Goal: Information Seeking & Learning: Learn about a topic

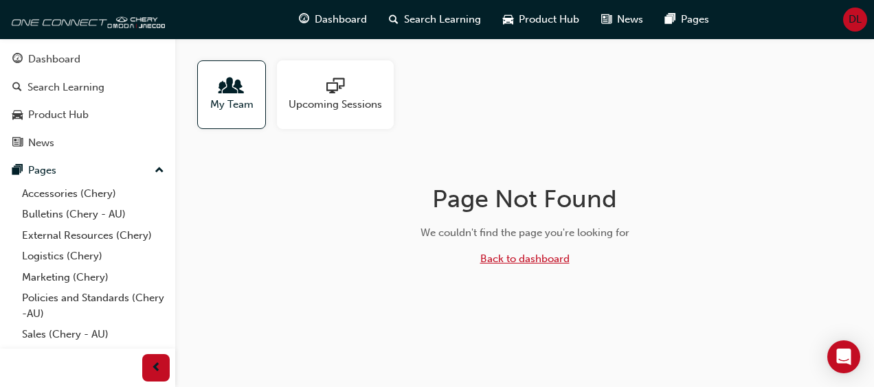
click at [500, 262] on link "Back to dashboard" at bounding box center [524, 259] width 89 height 12
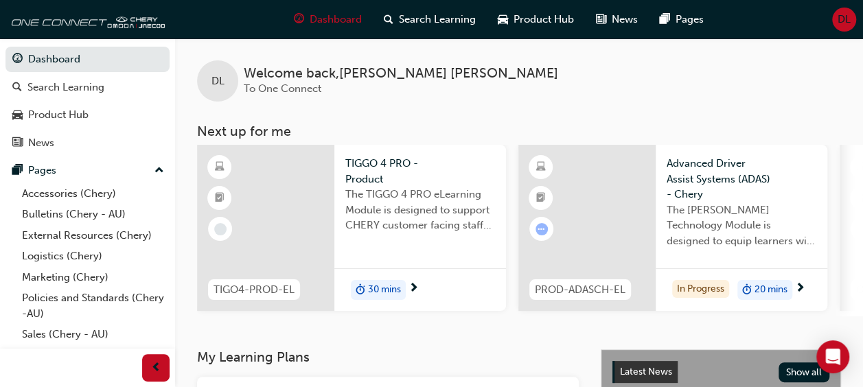
click at [729, 225] on span "The [PERSON_NAME] Technology Module is designed to equip learners with essentia…" at bounding box center [742, 226] width 150 height 47
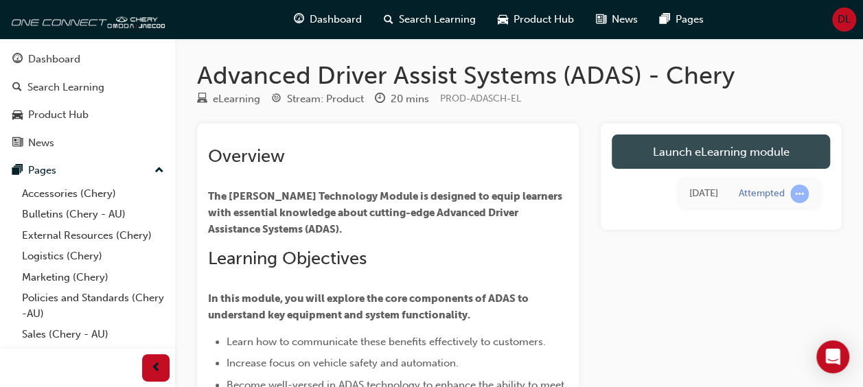
click at [745, 152] on link "Launch eLearning module" at bounding box center [721, 152] width 218 height 34
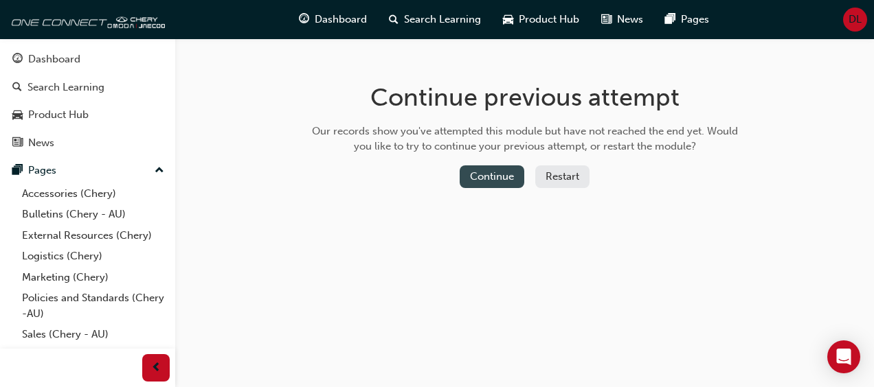
click at [489, 176] on button "Continue" at bounding box center [491, 177] width 65 height 23
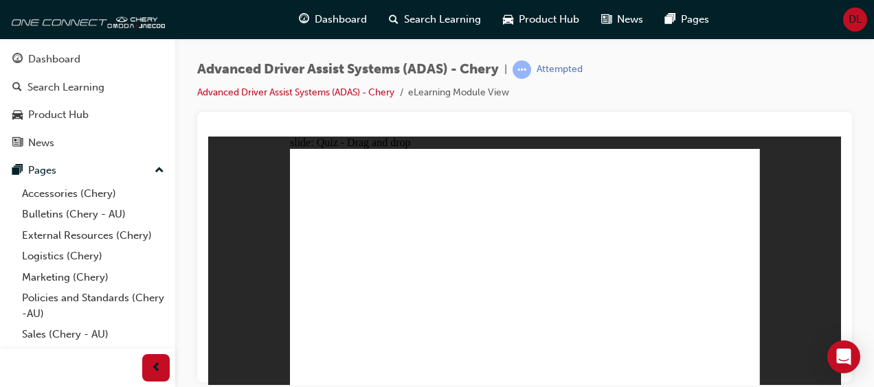
drag, startPoint x: 578, startPoint y: 188, endPoint x: 479, endPoint y: 264, distance: 125.3
drag, startPoint x: 578, startPoint y: 184, endPoint x: 422, endPoint y: 329, distance: 212.9
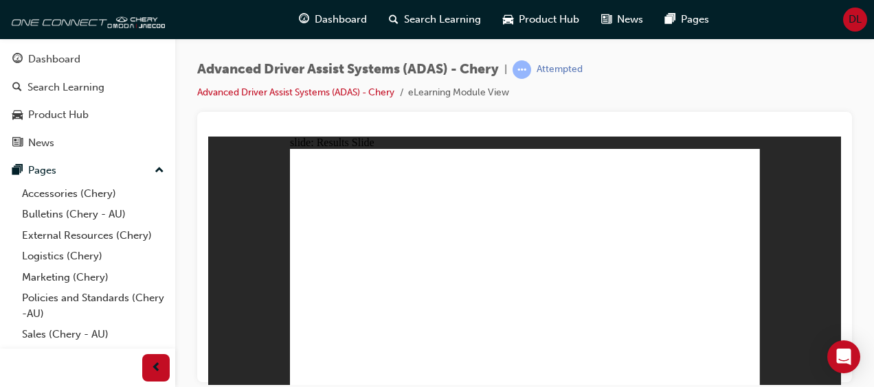
drag, startPoint x: 359, startPoint y: 331, endPoint x: 534, endPoint y: 222, distance: 207.0
drag, startPoint x: 435, startPoint y: 333, endPoint x: 643, endPoint y: 206, distance: 243.8
click at [60, 64] on div "Dashboard" at bounding box center [54, 60] width 52 height 16
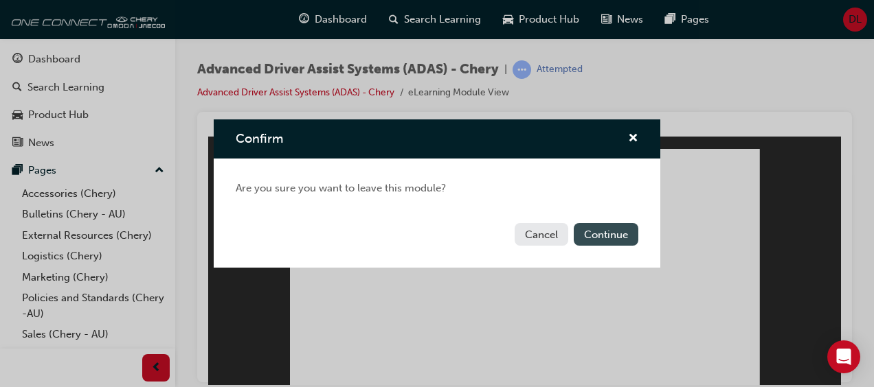
click at [593, 240] on button "Continue" at bounding box center [605, 234] width 65 height 23
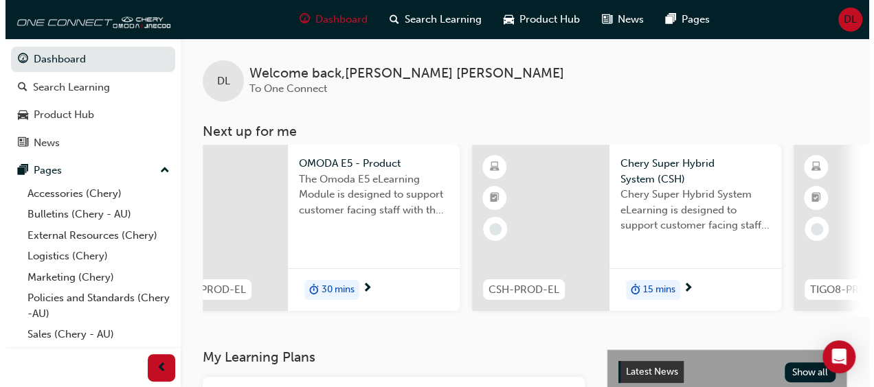
scroll to position [0, 707]
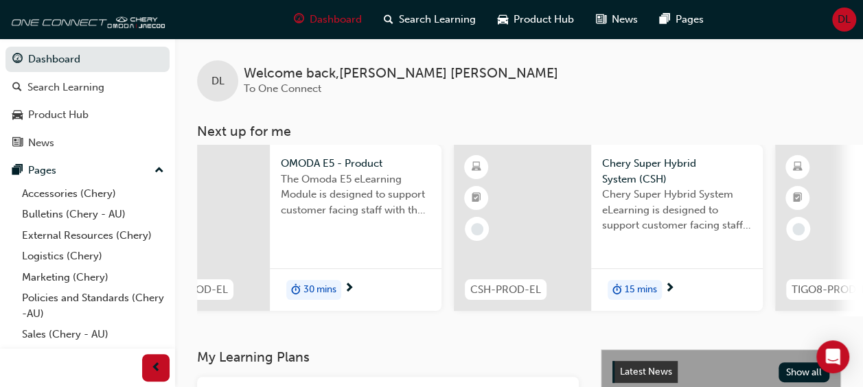
click at [644, 288] on span "15 mins" at bounding box center [641, 290] width 32 height 16
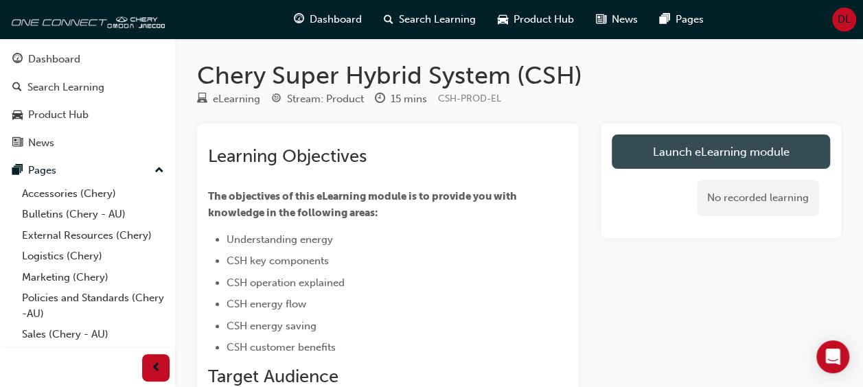
click at [746, 154] on link "Launch eLearning module" at bounding box center [721, 152] width 218 height 34
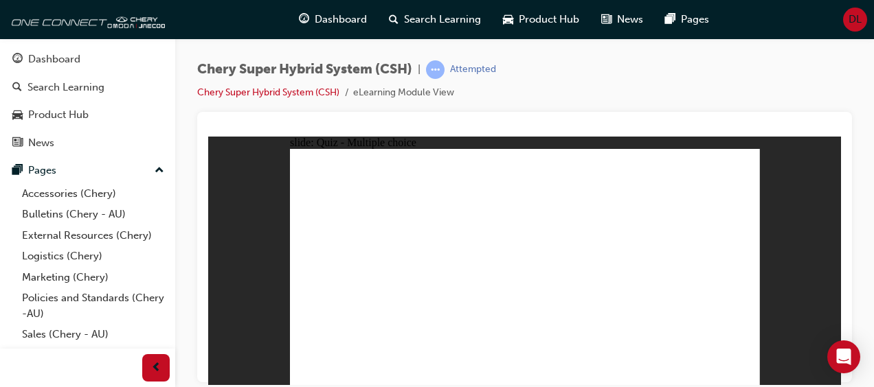
radio input "true"
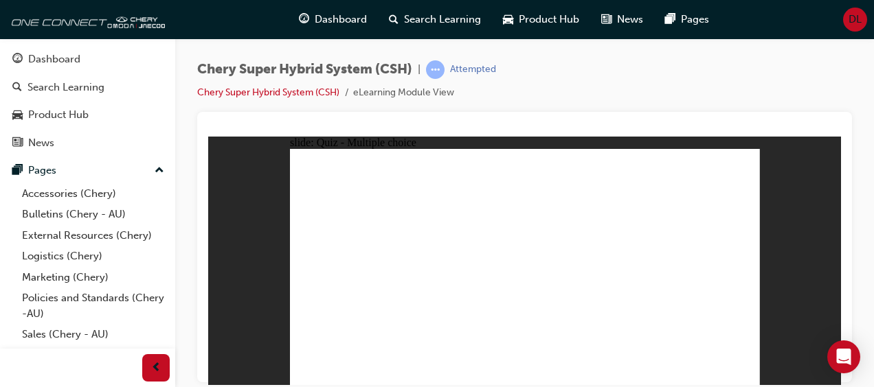
radio input "true"
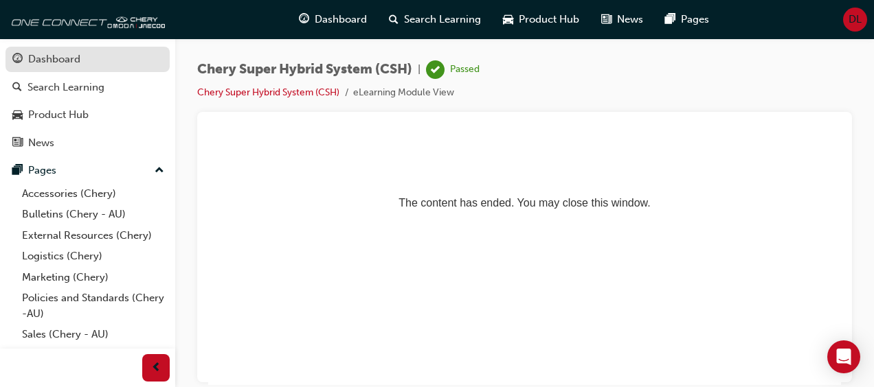
click at [71, 58] on div "Dashboard" at bounding box center [54, 60] width 52 height 16
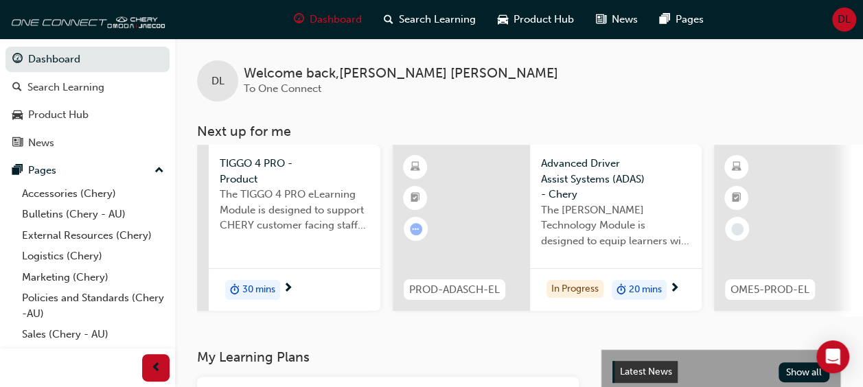
scroll to position [0, 123]
click at [607, 188] on span "Advanced Driver Assist Systems (ADAS) - Chery" at bounding box center [619, 179] width 150 height 47
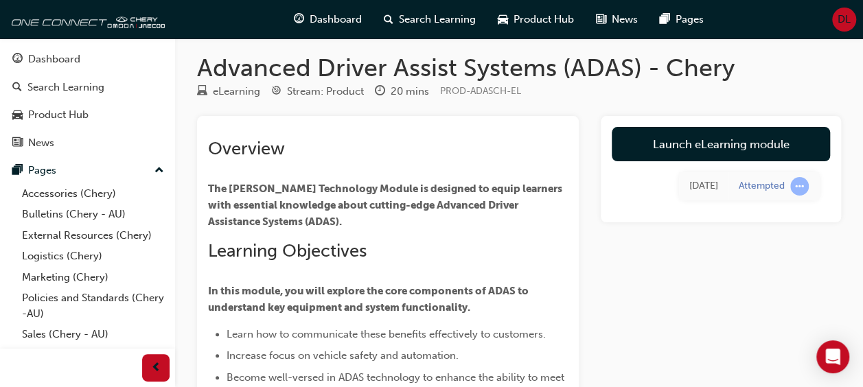
scroll to position [4, 0]
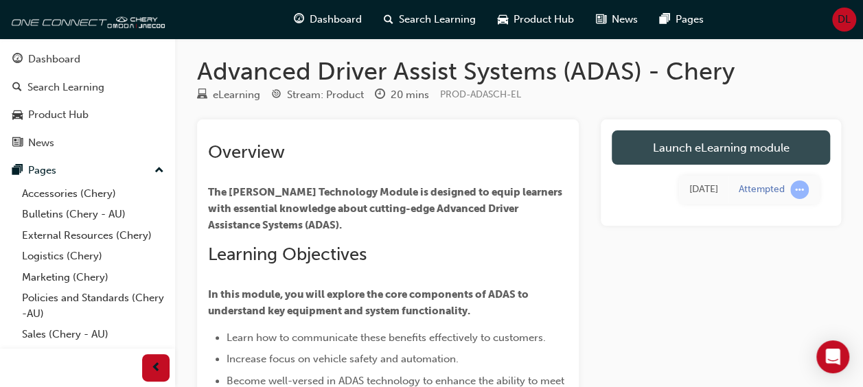
click at [753, 146] on link "Launch eLearning module" at bounding box center [721, 147] width 218 height 34
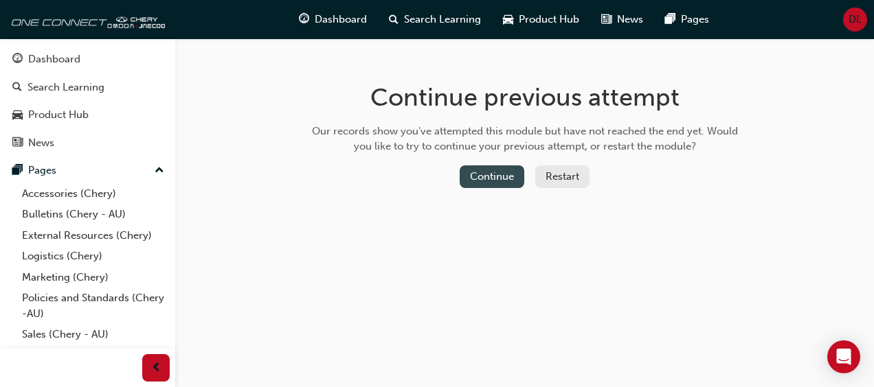
click at [482, 179] on button "Continue" at bounding box center [491, 177] width 65 height 23
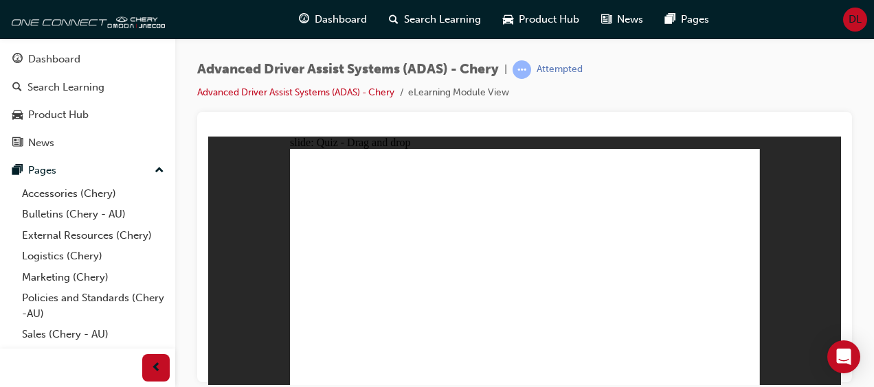
drag, startPoint x: 663, startPoint y: 339, endPoint x: 514, endPoint y: 174, distance: 222.2
drag, startPoint x: 500, startPoint y: 339, endPoint x: 694, endPoint y: 194, distance: 242.0
drag, startPoint x: 352, startPoint y: 332, endPoint x: 703, endPoint y: 167, distance: 387.7
drag, startPoint x: 408, startPoint y: 340, endPoint x: 648, endPoint y: 203, distance: 276.9
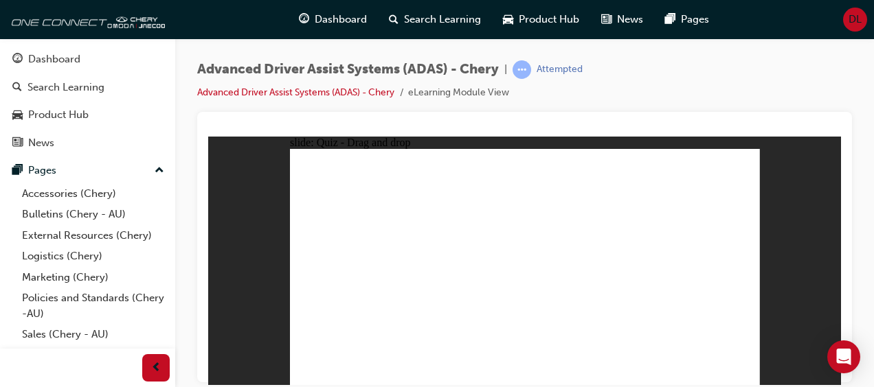
drag, startPoint x: 560, startPoint y: 340, endPoint x: 695, endPoint y: 198, distance: 195.3
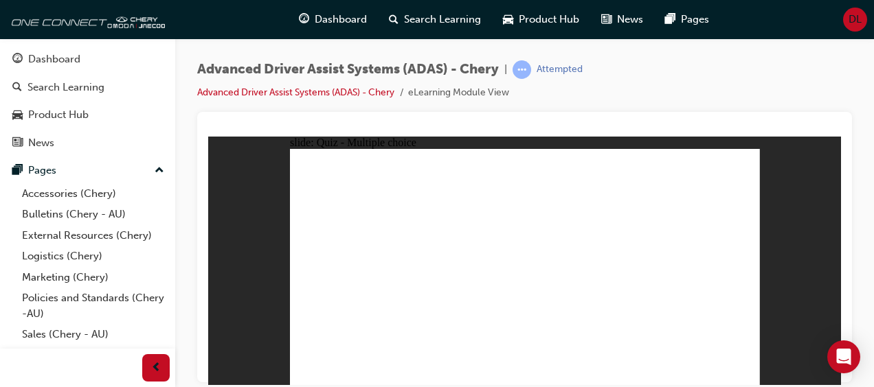
checkbox input "true"
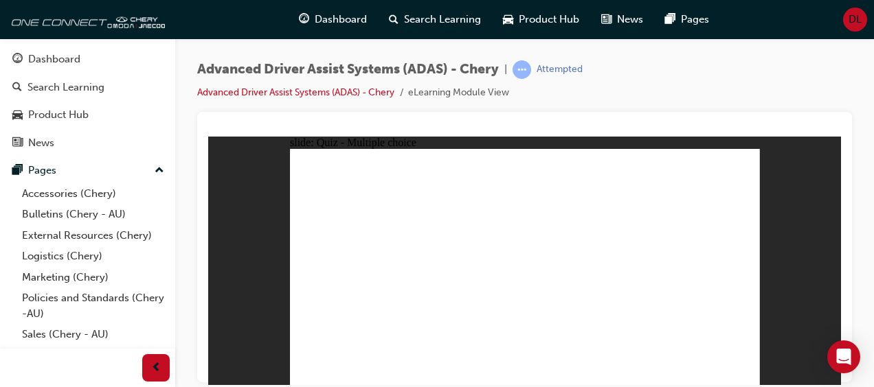
checkbox input "true"
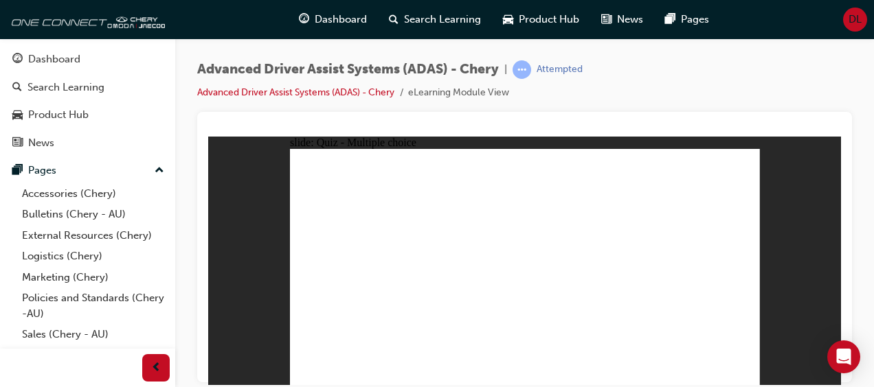
drag, startPoint x: 533, startPoint y: 170, endPoint x: 547, endPoint y: 313, distance: 142.9
drag, startPoint x: 523, startPoint y: 188, endPoint x: 516, endPoint y: 319, distance: 130.7
drag, startPoint x: 681, startPoint y: 183, endPoint x: 545, endPoint y: 322, distance: 194.3
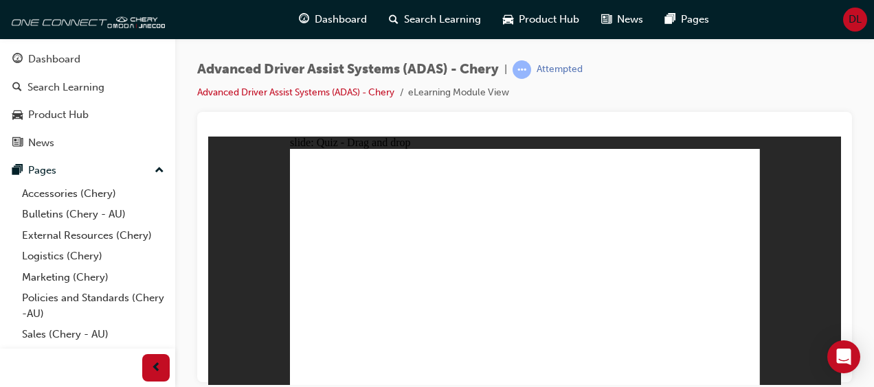
drag, startPoint x: 624, startPoint y: 186, endPoint x: 355, endPoint y: 303, distance: 292.8
drag, startPoint x: 576, startPoint y: 172, endPoint x: 527, endPoint y: 309, distance: 145.5
drag, startPoint x: 330, startPoint y: 292, endPoint x: 518, endPoint y: 302, distance: 188.4
drag, startPoint x: 639, startPoint y: 163, endPoint x: 337, endPoint y: 310, distance: 336.4
drag, startPoint x: 672, startPoint y: 166, endPoint x: 401, endPoint y: 286, distance: 296.7
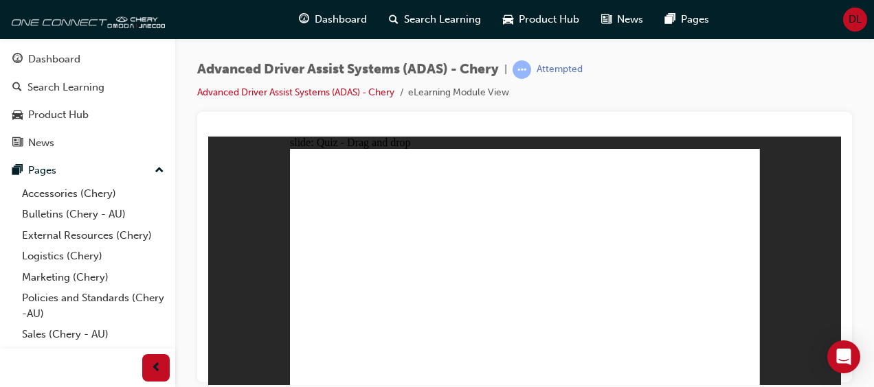
drag, startPoint x: 576, startPoint y: 190, endPoint x: 405, endPoint y: 308, distance: 207.7
drag, startPoint x: 508, startPoint y: 337, endPoint x: 657, endPoint y: 190, distance: 208.8
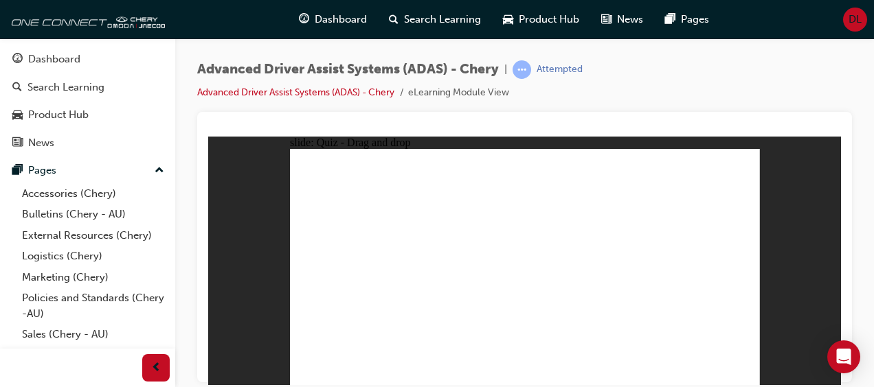
drag, startPoint x: 344, startPoint y: 332, endPoint x: 503, endPoint y: 172, distance: 225.8
drag, startPoint x: 433, startPoint y: 326, endPoint x: 713, endPoint y: 169, distance: 320.7
drag, startPoint x: 580, startPoint y: 328, endPoint x: 503, endPoint y: 192, distance: 156.8
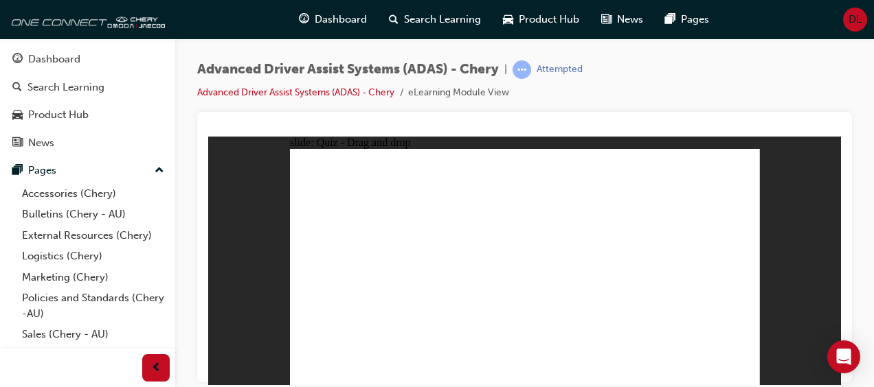
drag, startPoint x: 650, startPoint y: 340, endPoint x: 514, endPoint y: 190, distance: 203.2
checkbox input "true"
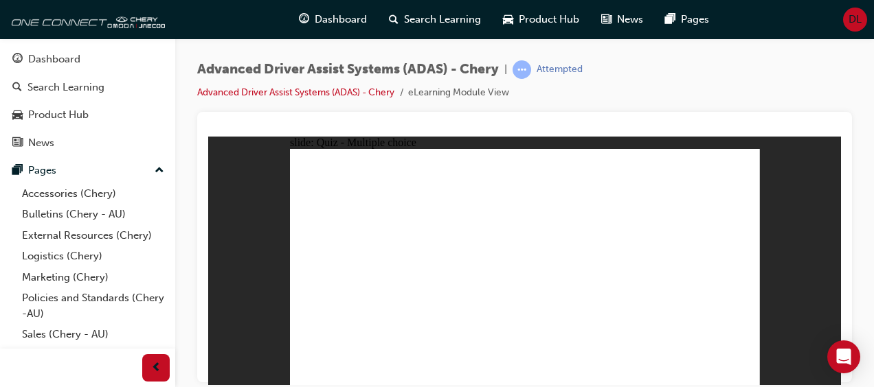
checkbox input "true"
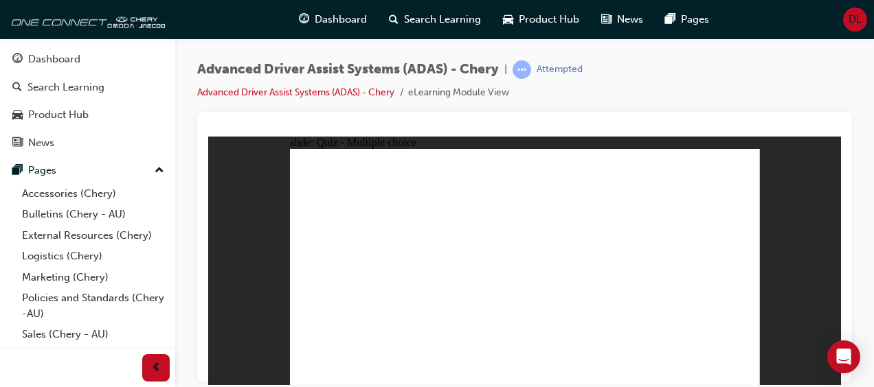
checkbox input "true"
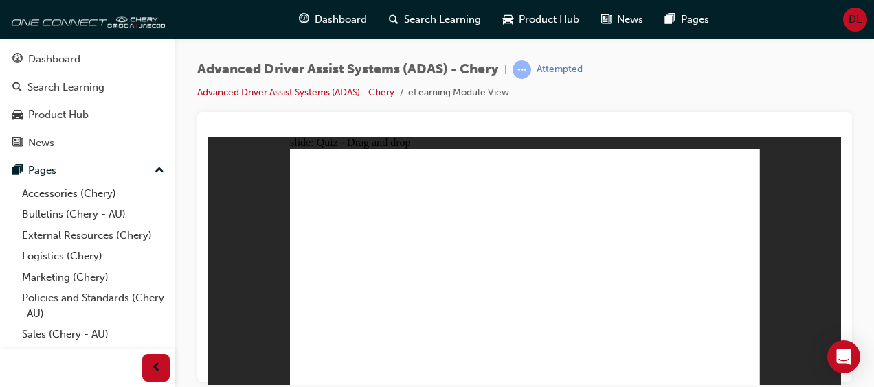
drag, startPoint x: 530, startPoint y: 170, endPoint x: 533, endPoint y: 299, distance: 129.2
drag, startPoint x: 528, startPoint y: 186, endPoint x: 582, endPoint y: 299, distance: 125.6
drag, startPoint x: 525, startPoint y: 291, endPoint x: 430, endPoint y: 311, distance: 97.7
drag, startPoint x: 578, startPoint y: 187, endPoint x: 435, endPoint y: 308, distance: 186.6
drag, startPoint x: 582, startPoint y: 170, endPoint x: 432, endPoint y: 306, distance: 202.3
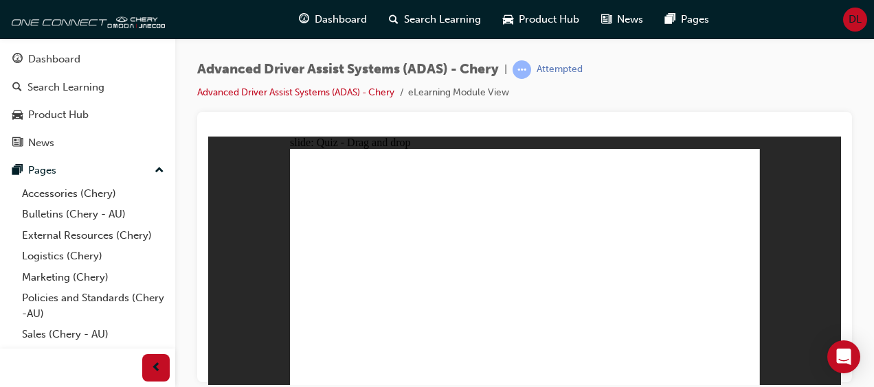
drag, startPoint x: 422, startPoint y: 291, endPoint x: 587, endPoint y: 306, distance: 164.9
drag, startPoint x: 631, startPoint y: 190, endPoint x: 635, endPoint y: 306, distance: 116.1
drag, startPoint x: 681, startPoint y: 190, endPoint x: 651, endPoint y: 299, distance: 113.3
drag, startPoint x: 682, startPoint y: 166, endPoint x: 455, endPoint y: 299, distance: 262.6
drag, startPoint x: 633, startPoint y: 166, endPoint x: 469, endPoint y: 302, distance: 212.2
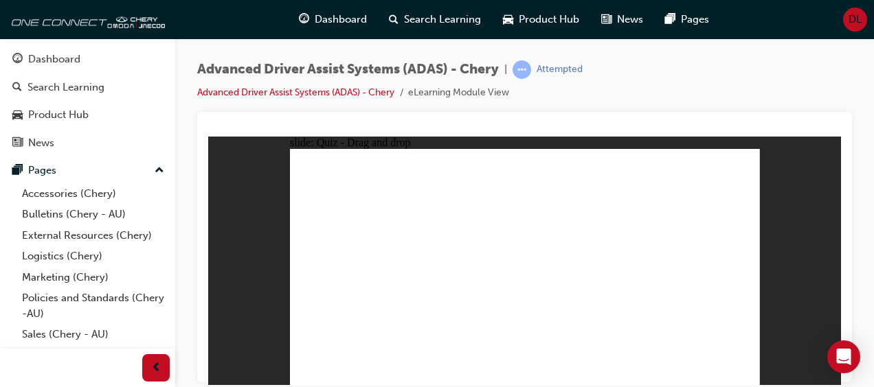
click at [65, 61] on div "Dashboard" at bounding box center [54, 60] width 52 height 16
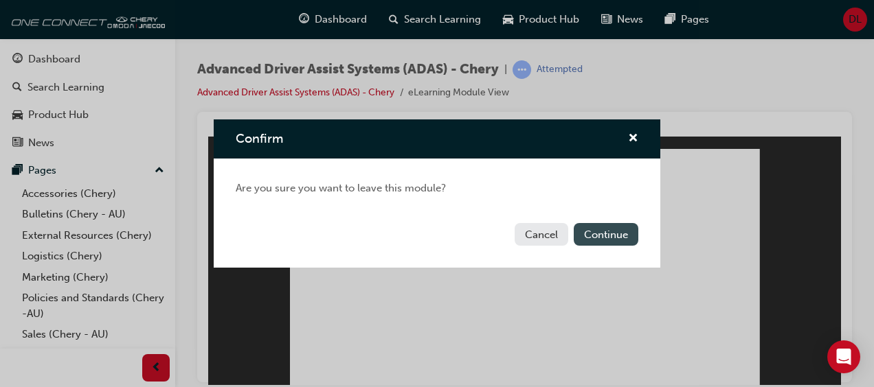
click at [605, 232] on button "Continue" at bounding box center [605, 234] width 65 height 23
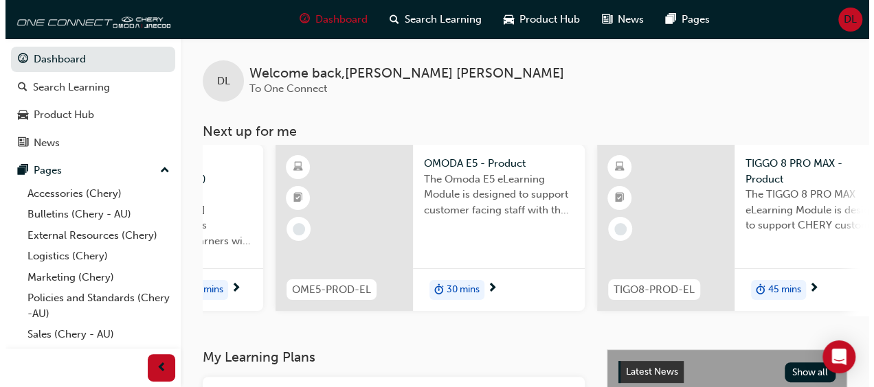
scroll to position [0, 569]
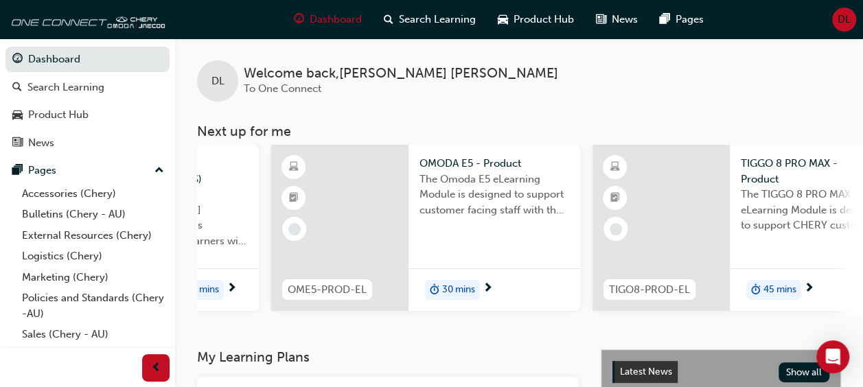
click at [495, 176] on span "The Omoda E5 eLearning Module is designed to support customer facing staff with…" at bounding box center [495, 195] width 150 height 47
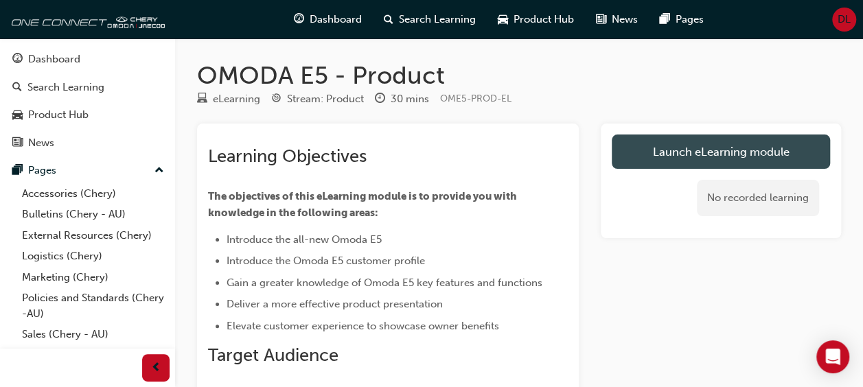
click at [696, 148] on link "Launch eLearning module" at bounding box center [721, 152] width 218 height 34
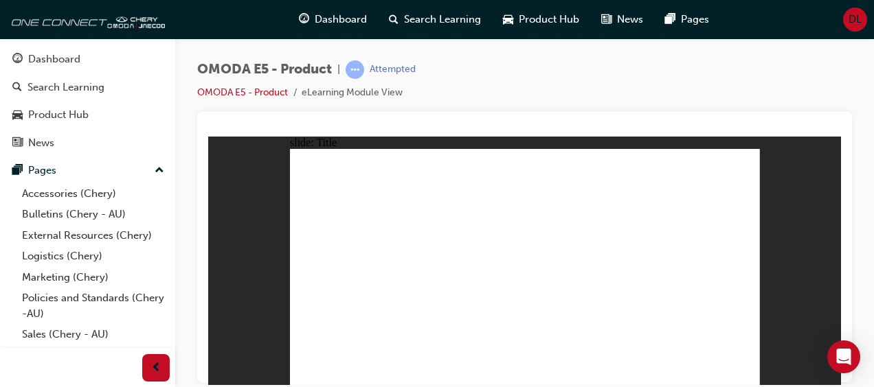
drag, startPoint x: 795, startPoint y: 214, endPoint x: 798, endPoint y: 251, distance: 37.9
click at [798, 251] on div "slide: Title Rectangle 1 Group 1 Product eLearning module BEGIN Arrow 1 Arrow 1…" at bounding box center [524, 260] width 633 height 249
